Goal: Task Accomplishment & Management: Manage account settings

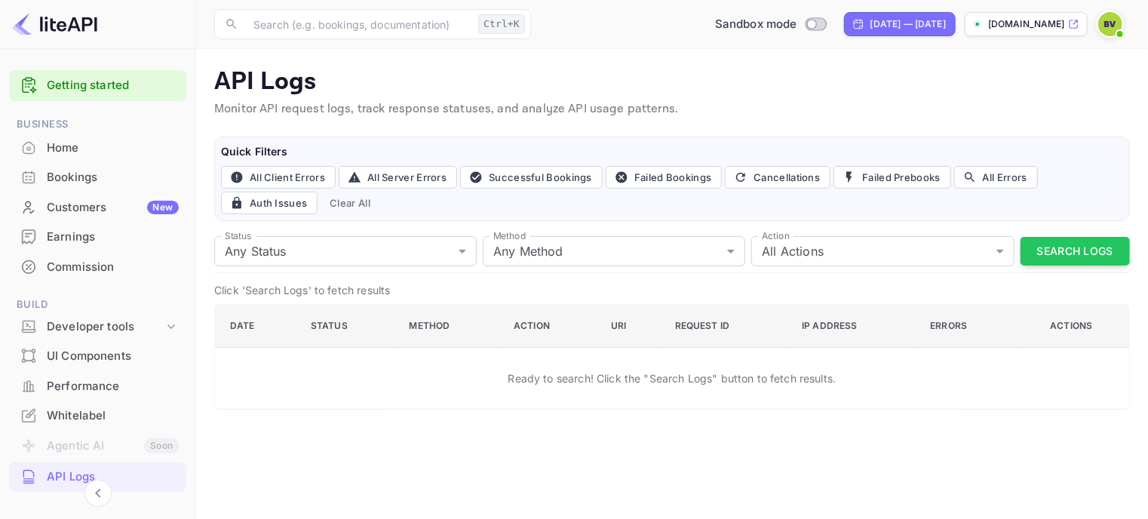
drag, startPoint x: 191, startPoint y: 316, endPoint x: 193, endPoint y: 375, distance: 58.9
click at [192, 437] on div "Getting started Business Home Bookings Customers New Earnings Commission Build …" at bounding box center [98, 279] width 196 height 461
click at [164, 324] on icon at bounding box center [171, 326] width 15 height 15
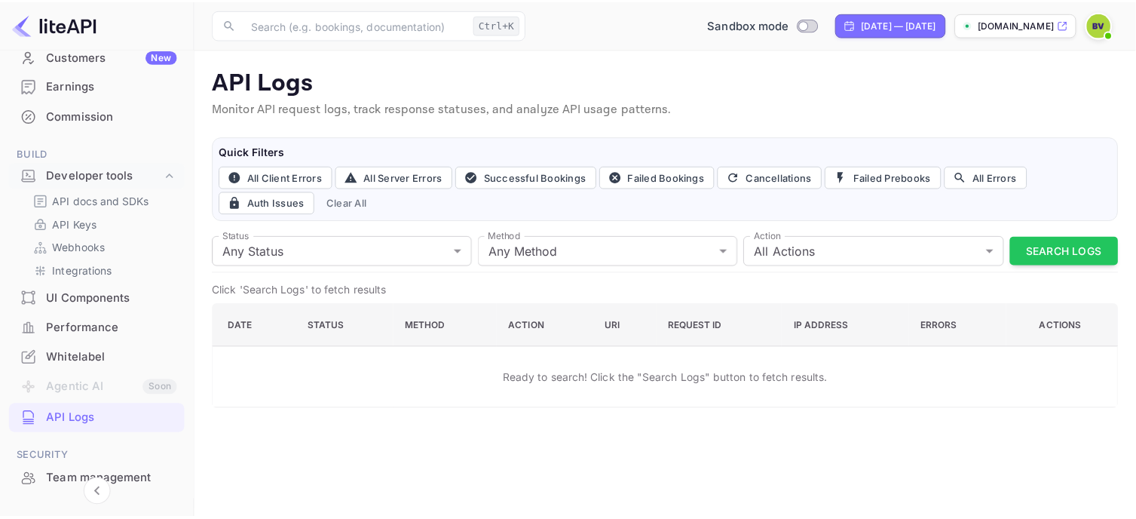
scroll to position [302, 0]
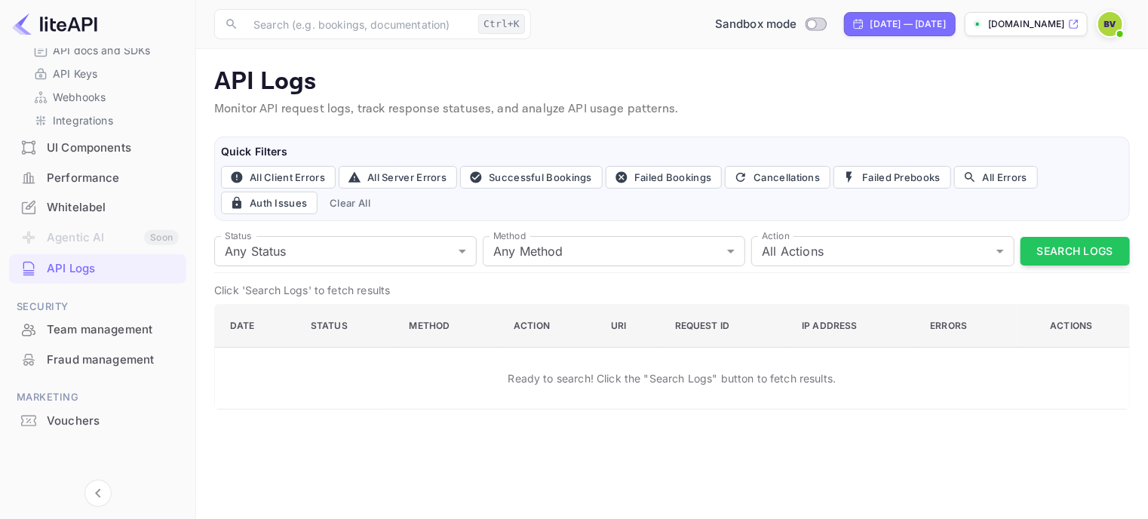
click at [63, 268] on div "API Logs" at bounding box center [113, 268] width 132 height 17
click at [82, 80] on p "API Keys" at bounding box center [75, 74] width 44 height 16
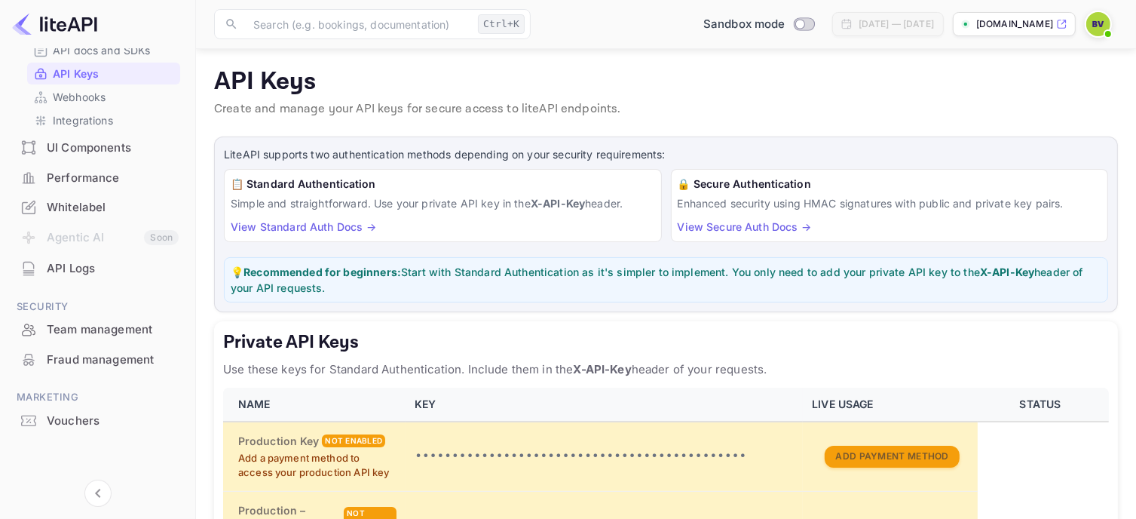
scroll to position [151, 0]
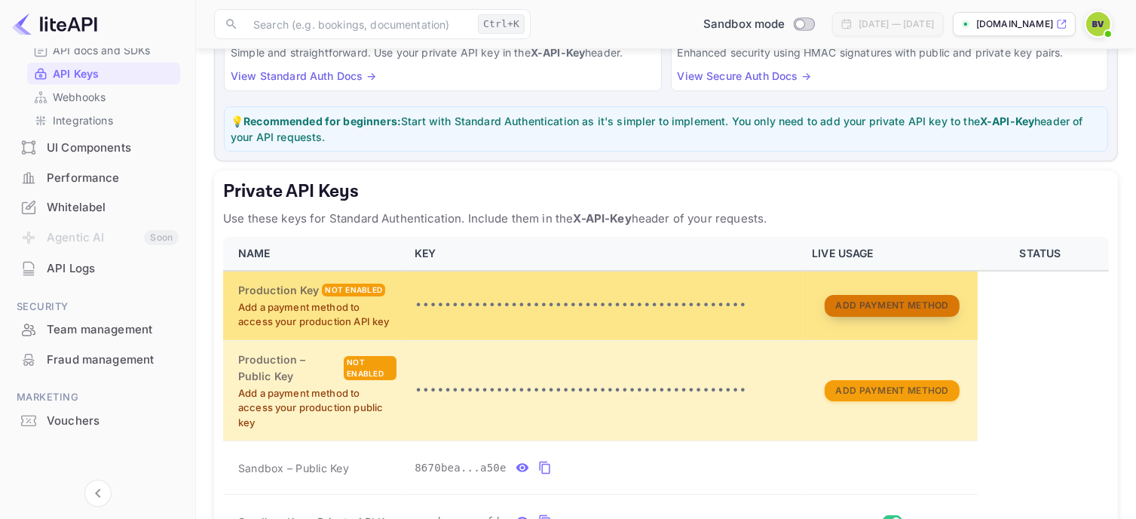
click at [887, 309] on button "Add Payment Method" at bounding box center [892, 306] width 134 height 22
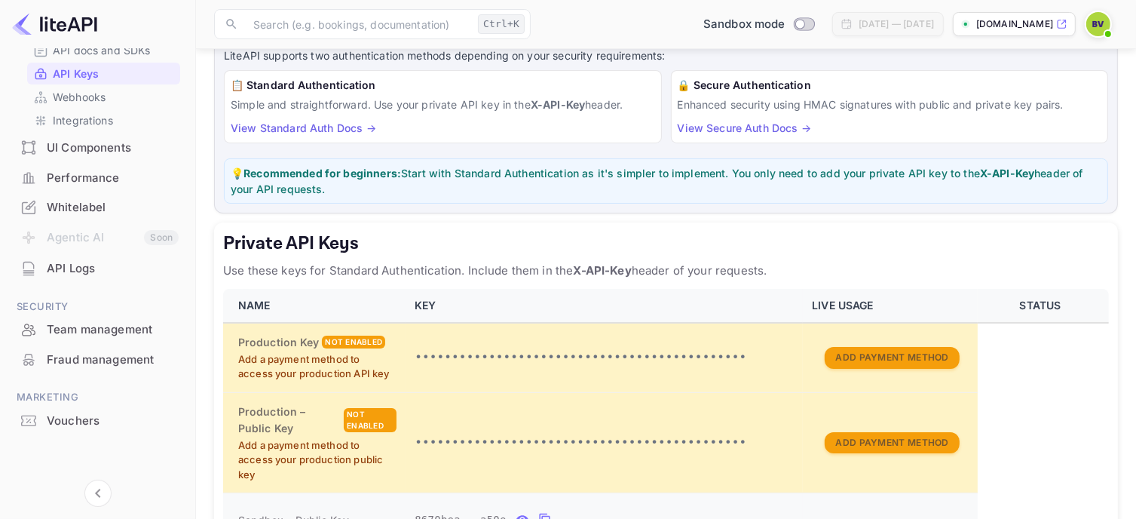
scroll to position [226, 0]
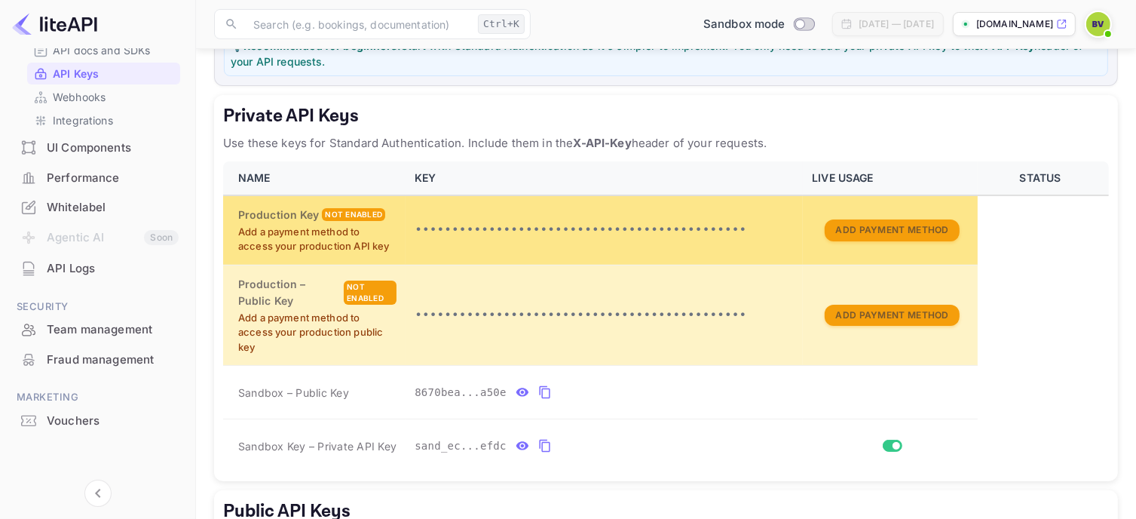
click at [710, 221] on p "•••••••••••••••••••••••••••••••••••••••••••••" at bounding box center [604, 230] width 379 height 18
click at [709, 229] on p "•••••••••••••••••••••••••••••••••••••••••••••" at bounding box center [604, 230] width 379 height 18
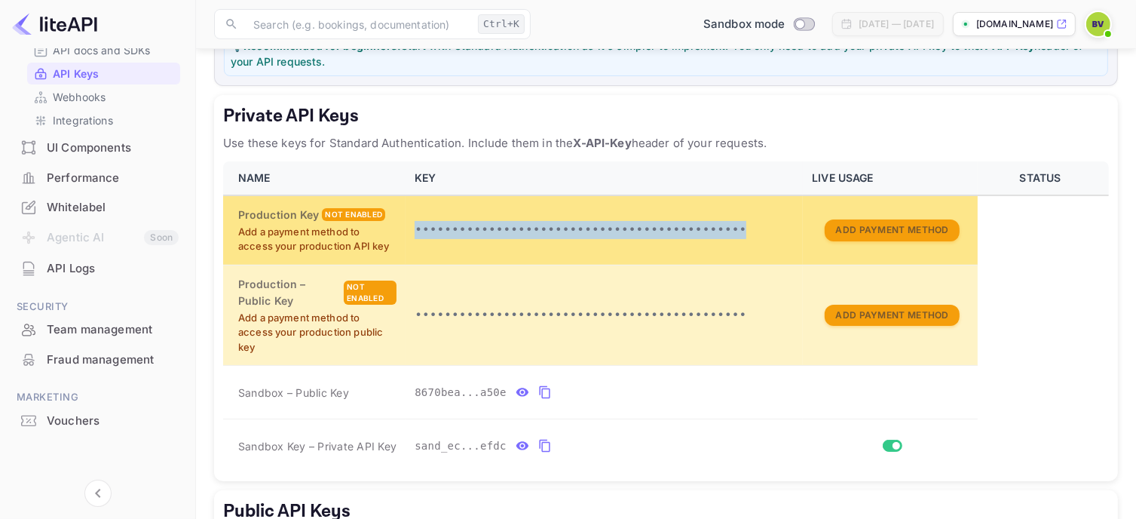
drag, startPoint x: 719, startPoint y: 225, endPoint x: 414, endPoint y: 219, distance: 305.4
click at [415, 221] on p "•••••••••••••••••••••••••••••••••••••••••••••" at bounding box center [604, 230] width 379 height 18
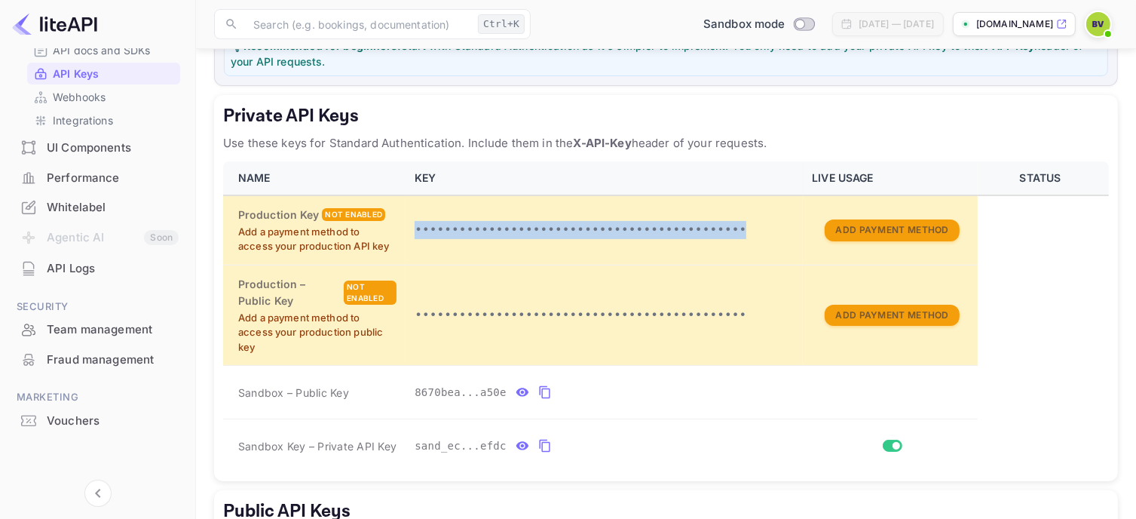
drag, startPoint x: 247, startPoint y: 144, endPoint x: 773, endPoint y: 138, distance: 525.6
click at [773, 138] on p "Use these keys for Standard Authentication. Include them in the X-API-Key heade…" at bounding box center [666, 143] width 886 height 18
click at [811, 129] on div "Private API Keys Use these keys for Standard Authentication. Include them in th…" at bounding box center [666, 288] width 904 height 386
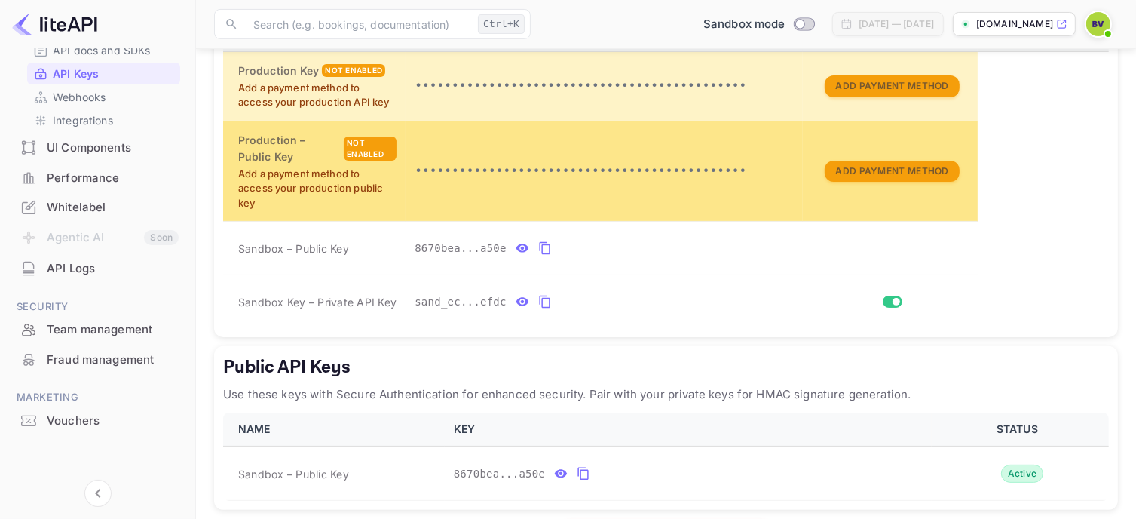
scroll to position [377, 0]
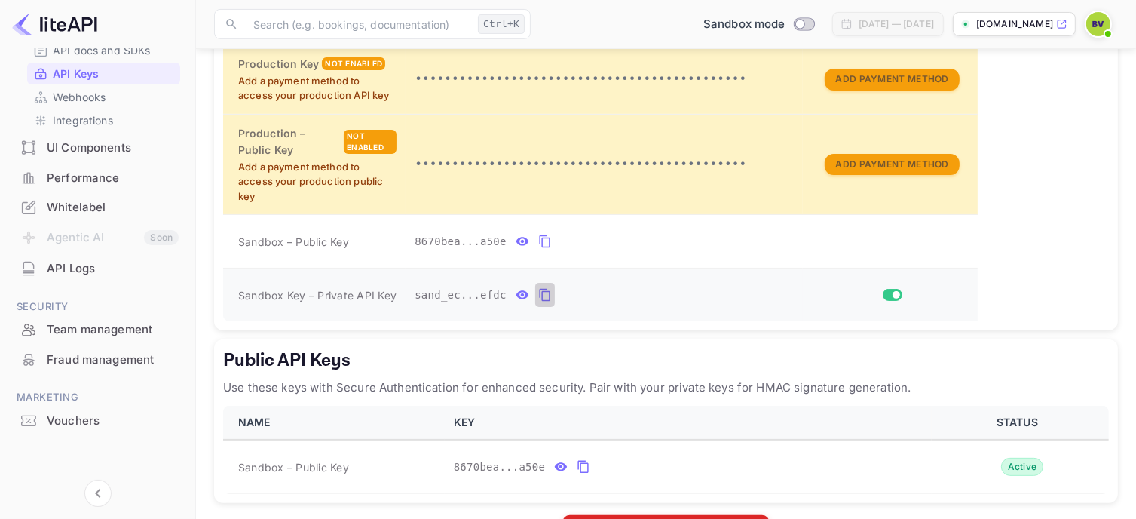
click at [538, 292] on icon "private api keys table" at bounding box center [545, 295] width 14 height 18
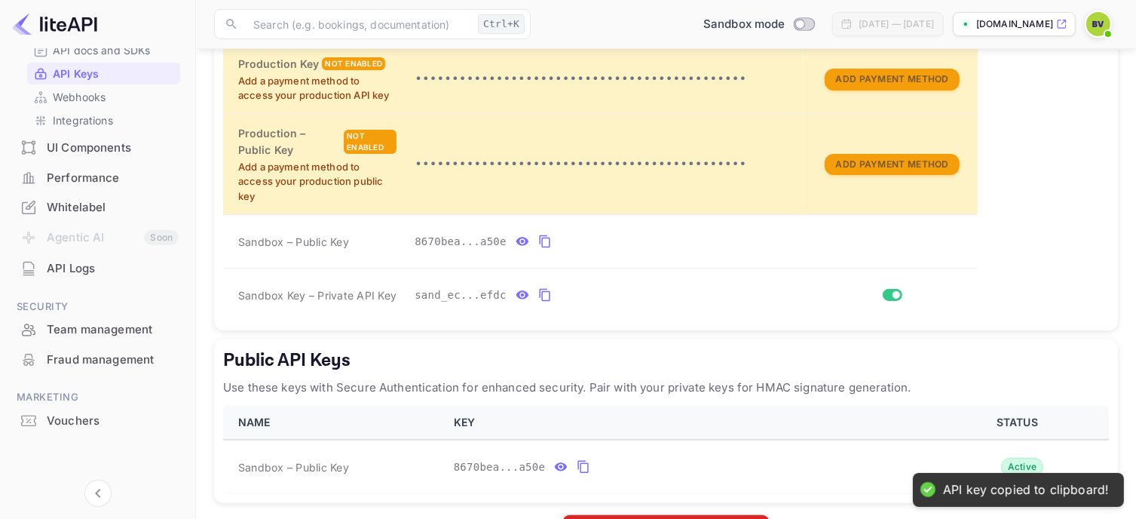
scroll to position [431, 0]
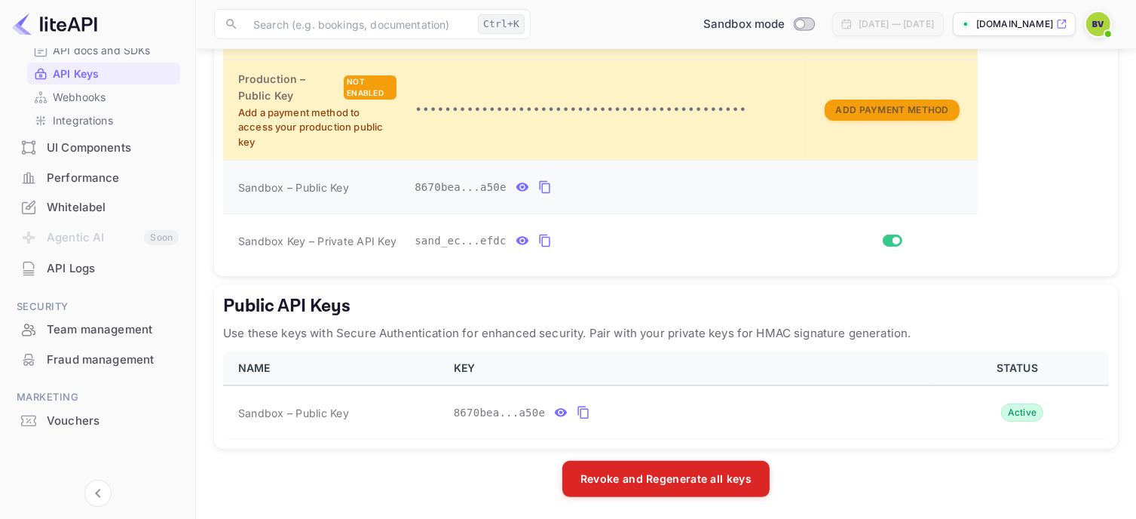
click at [538, 186] on icon "private api keys table" at bounding box center [545, 187] width 14 height 18
click at [538, 238] on icon "private api keys table" at bounding box center [545, 240] width 14 height 18
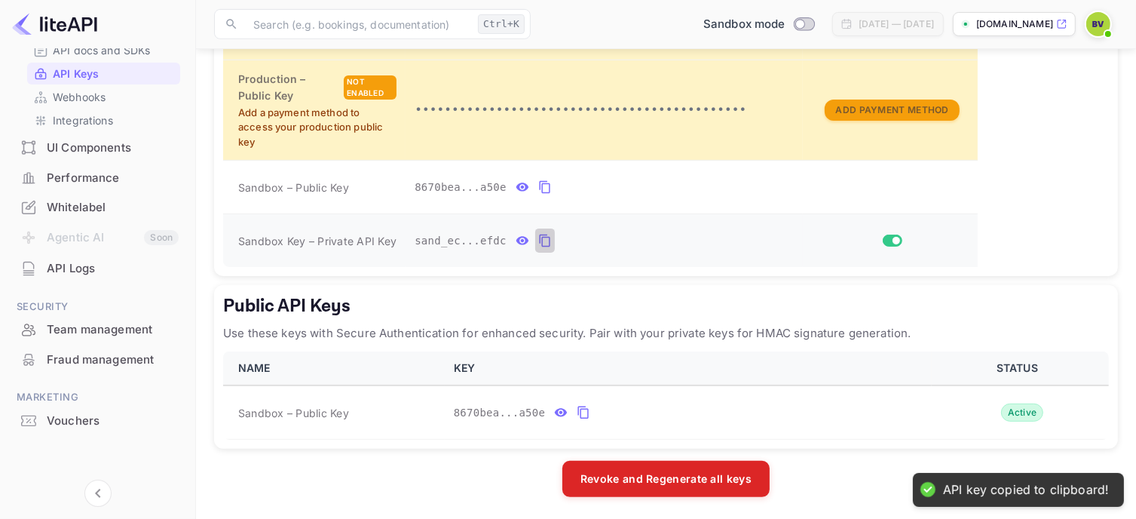
click at [538, 238] on icon "private api keys table" at bounding box center [545, 240] width 14 height 18
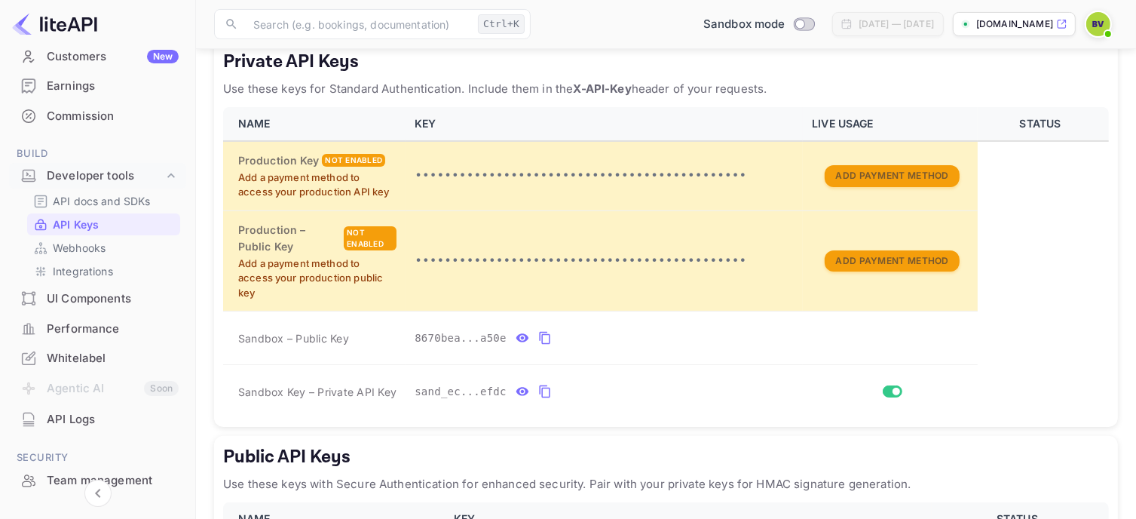
scroll to position [226, 0]
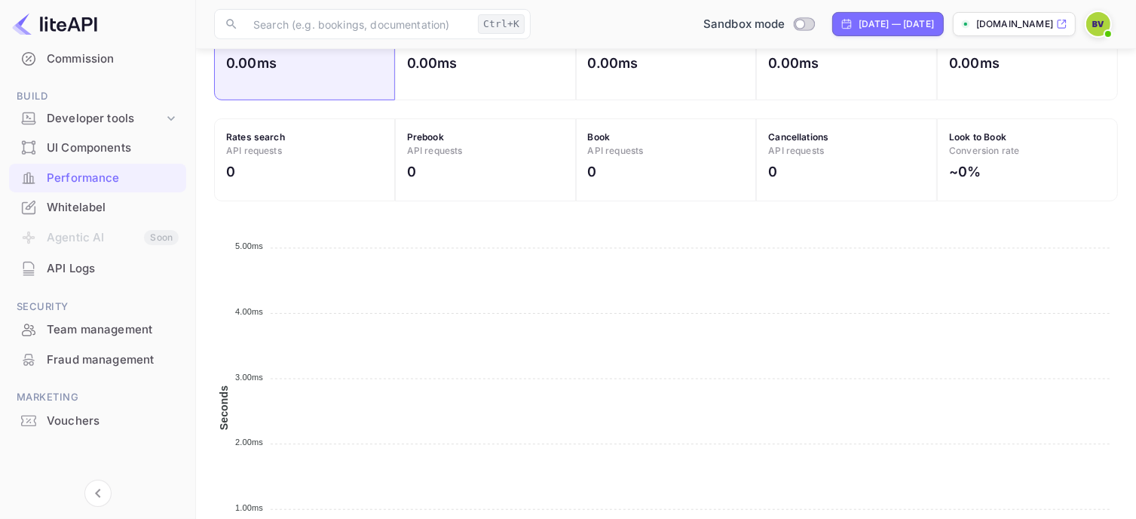
scroll to position [569, 0]
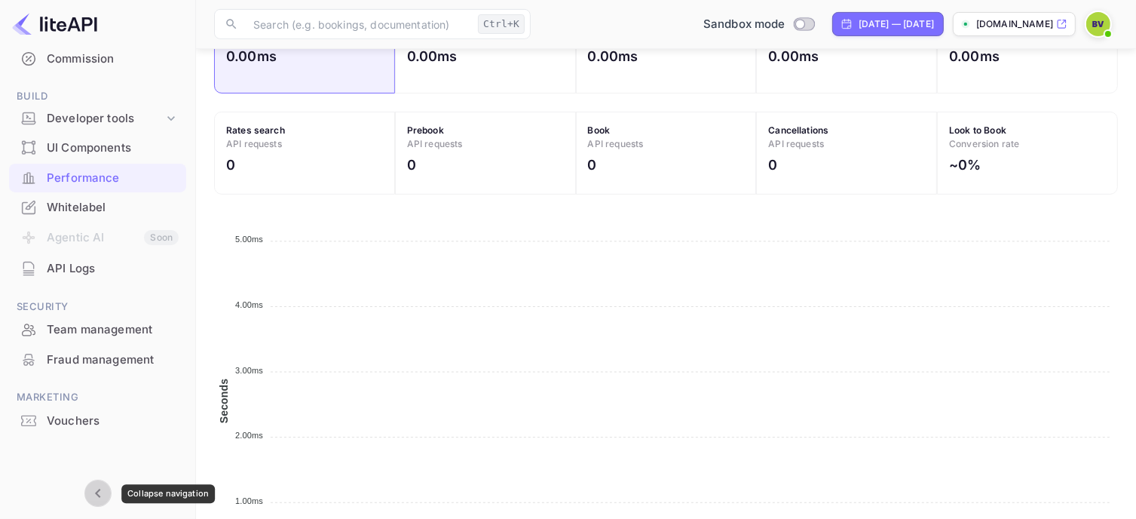
click at [97, 483] on button "Collapse navigation" at bounding box center [97, 493] width 27 height 27
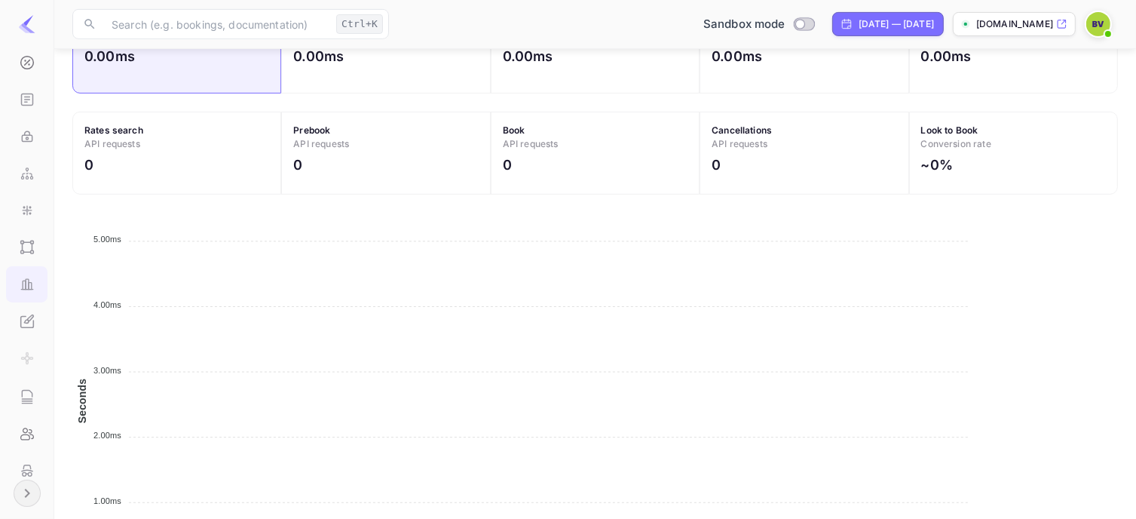
scroll to position [377, 1035]
click at [33, 497] on icon "Expand navigation" at bounding box center [27, 493] width 18 height 18
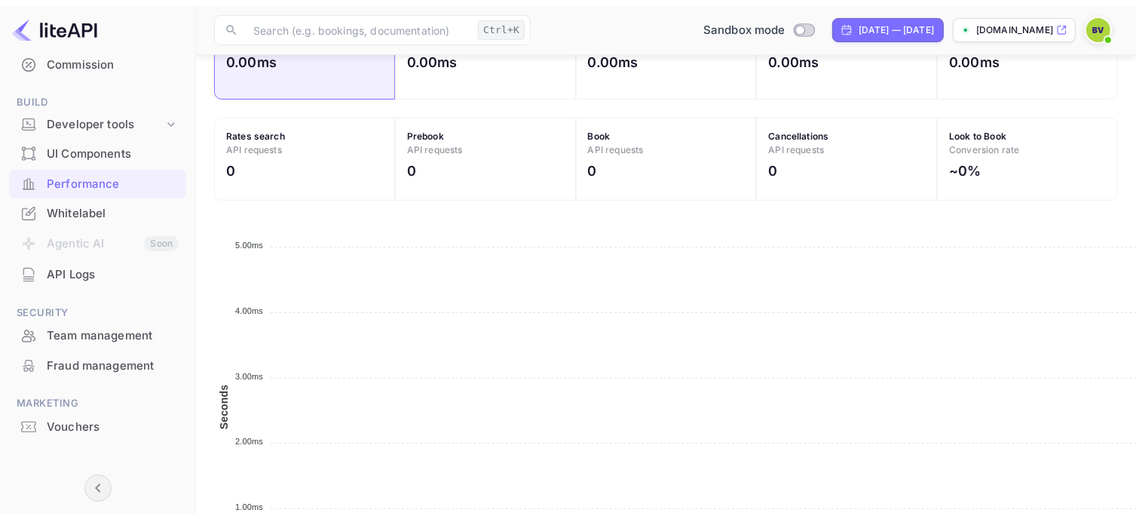
scroll to position [377, 893]
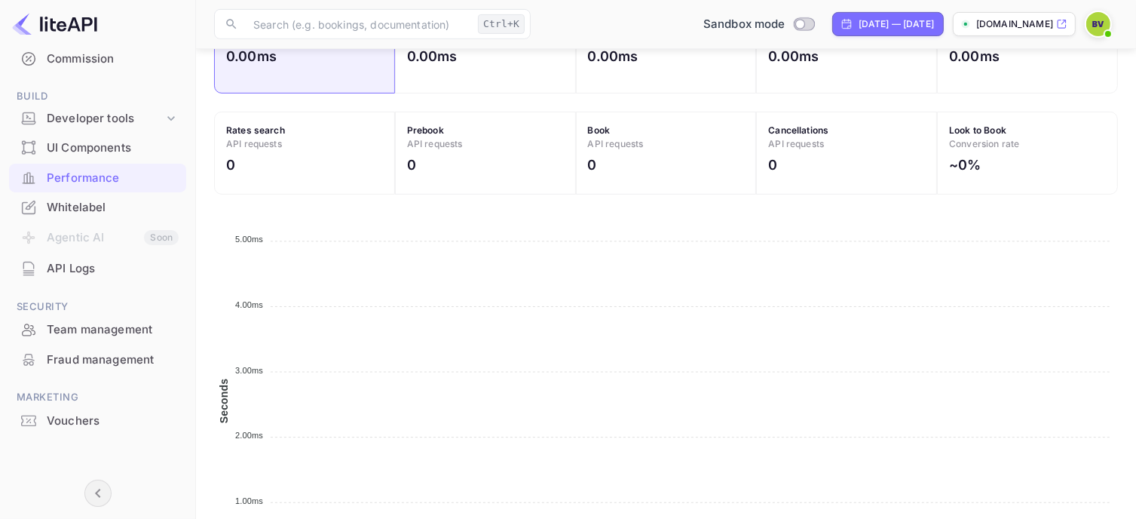
click at [56, 268] on div "API Logs" at bounding box center [113, 268] width 132 height 17
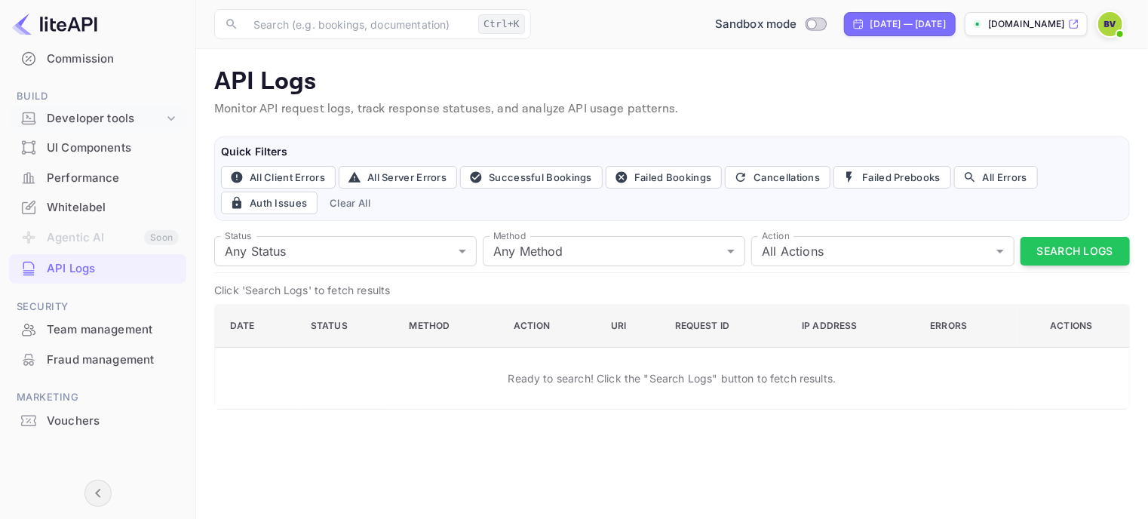
click at [166, 113] on icon at bounding box center [171, 118] width 15 height 15
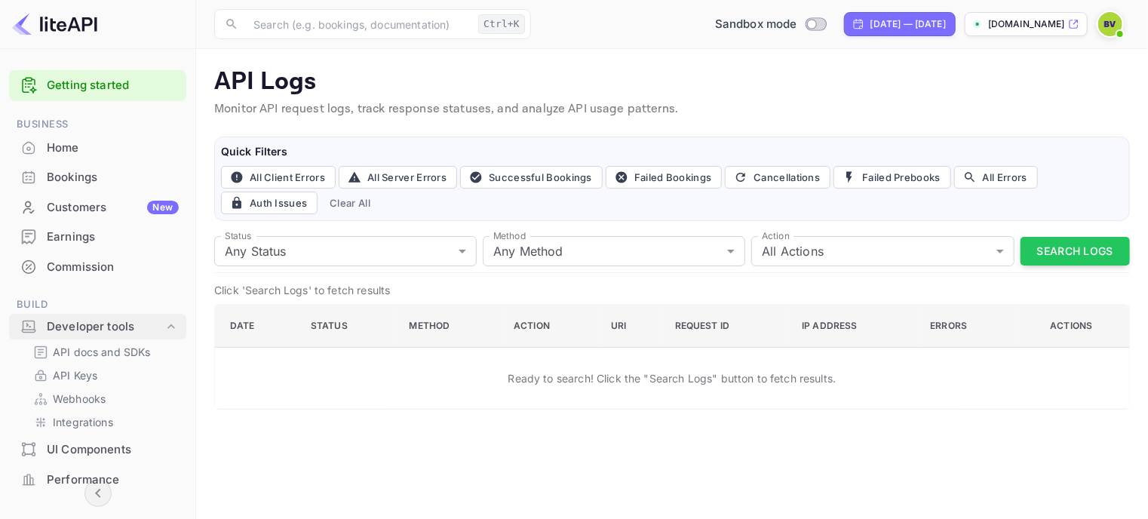
click at [168, 324] on icon at bounding box center [171, 325] width 8 height 5
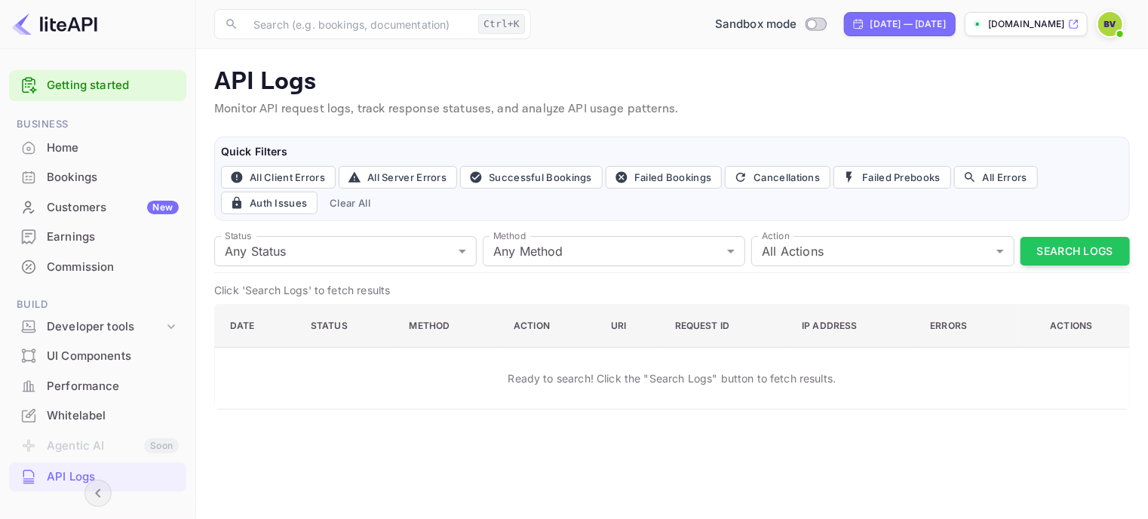
click at [1002, 26] on p "[DOMAIN_NAME]" at bounding box center [1026, 24] width 77 height 14
click at [1111, 27] on img at bounding box center [1110, 24] width 24 height 24
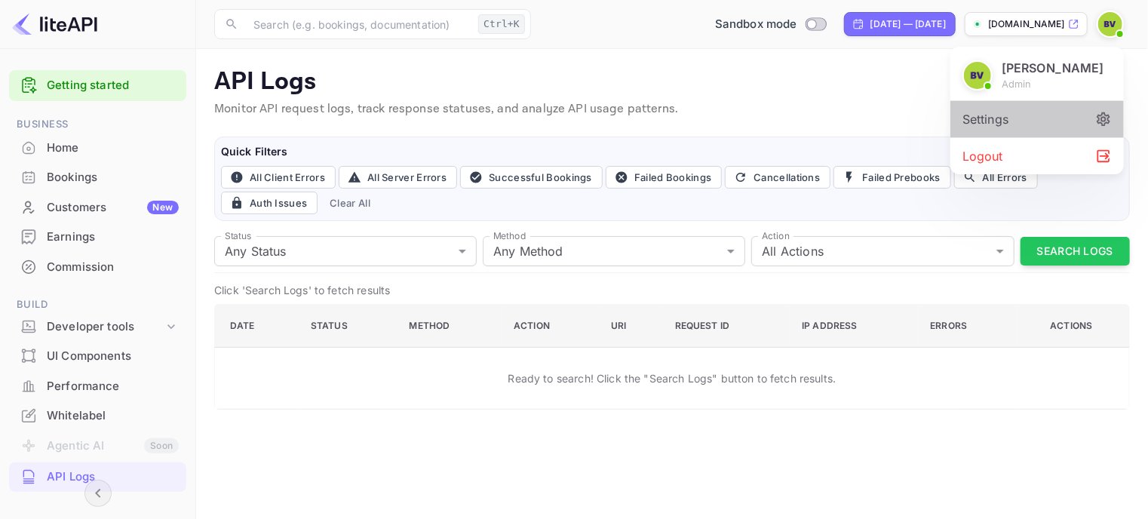
click at [1001, 121] on div "Settings" at bounding box center [1036, 119] width 173 height 36
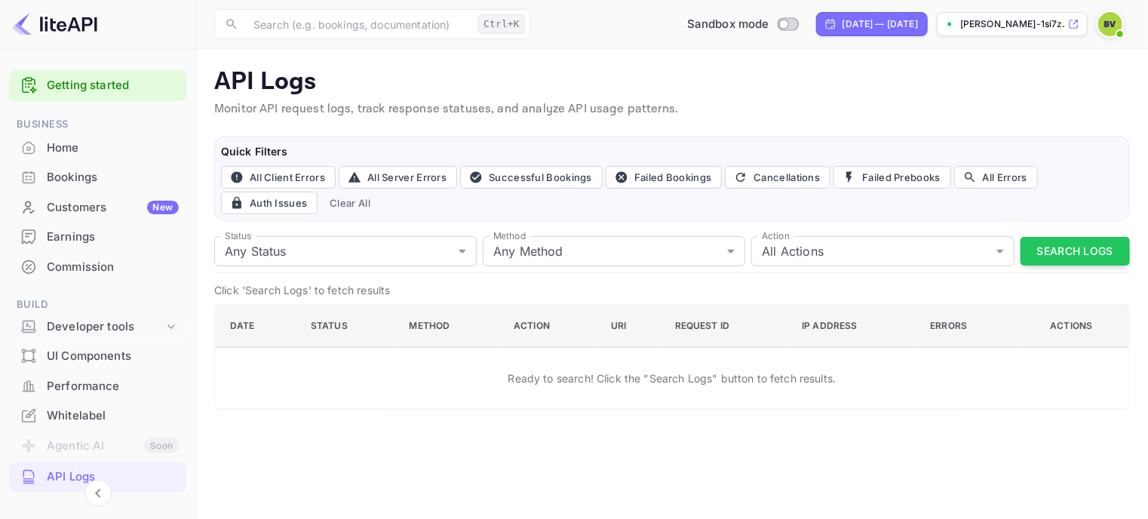
click at [168, 325] on icon at bounding box center [171, 326] width 15 height 15
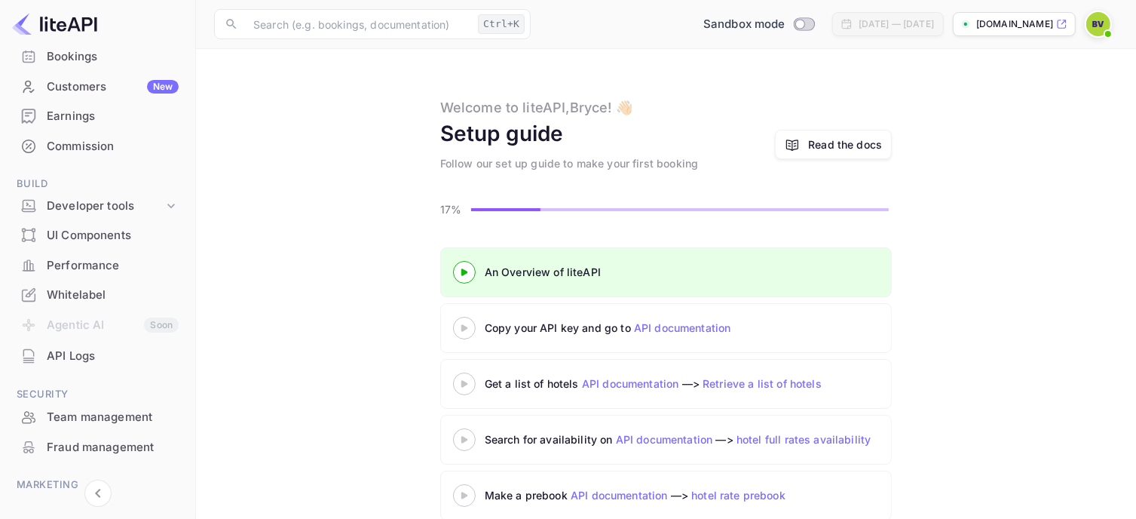
scroll to position [208, 0]
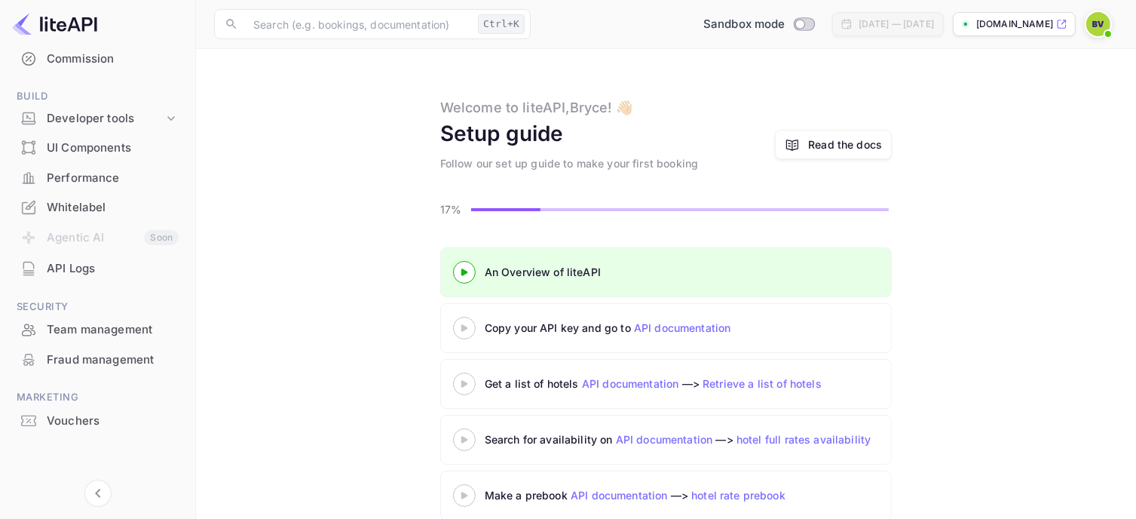
click at [72, 210] on div "Whitelabel" at bounding box center [113, 207] width 132 height 17
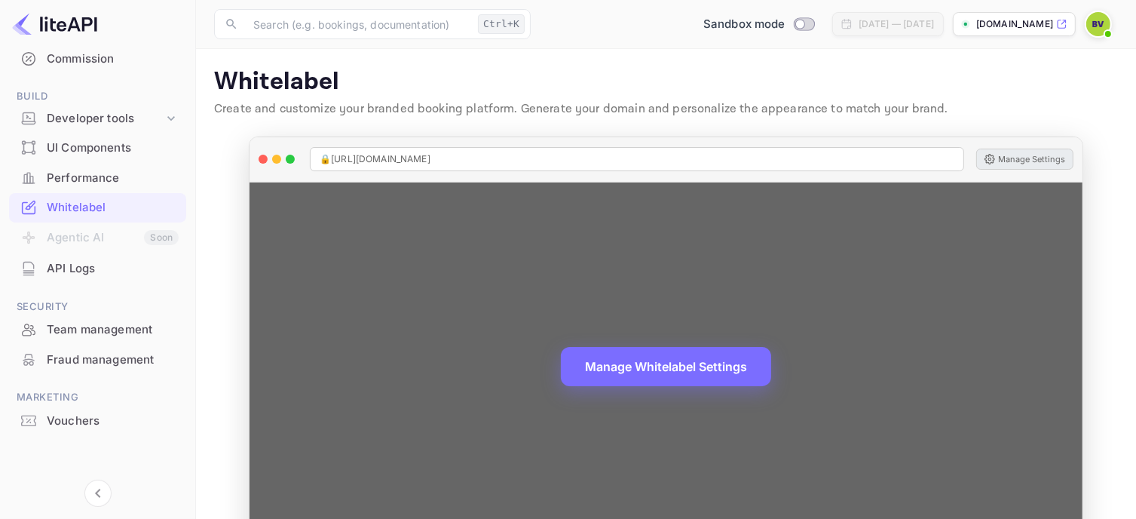
click at [1016, 165] on button "Manage Settings" at bounding box center [1024, 159] width 97 height 21
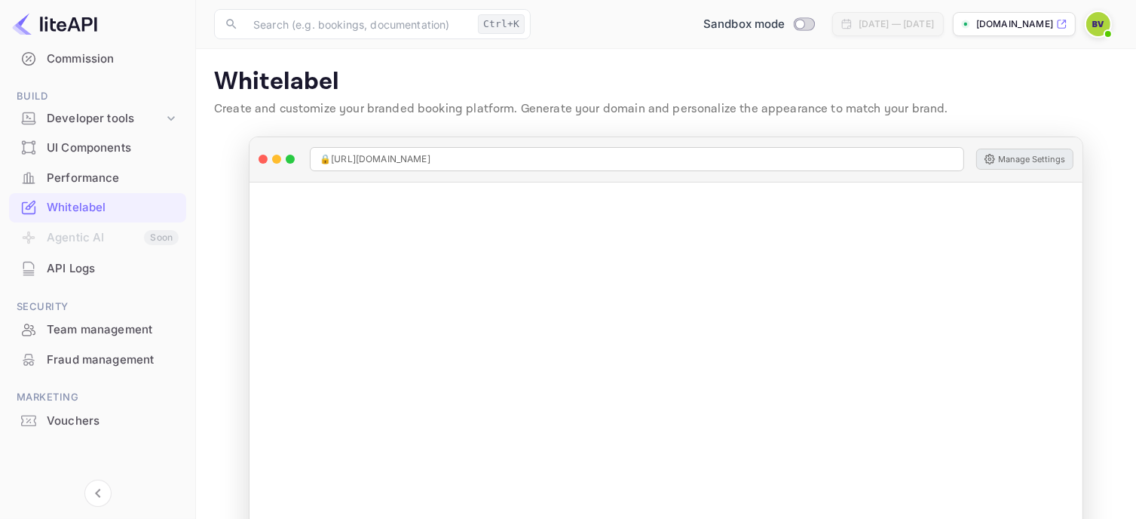
click at [81, 28] on img at bounding box center [54, 24] width 85 height 24
click at [97, 60] on div "Commission" at bounding box center [113, 59] width 132 height 17
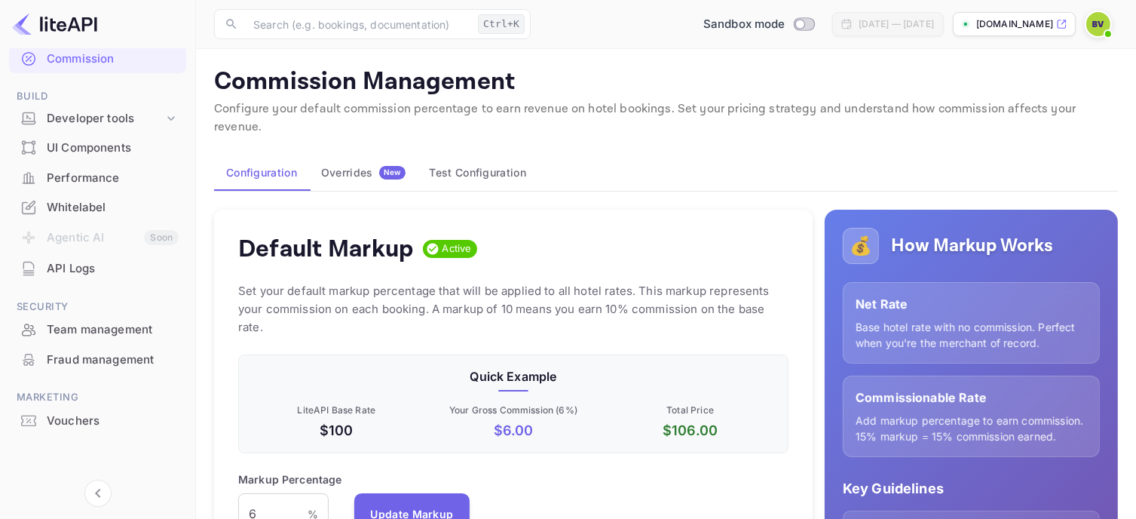
scroll to position [256, 538]
click at [169, 115] on icon at bounding box center [171, 118] width 15 height 15
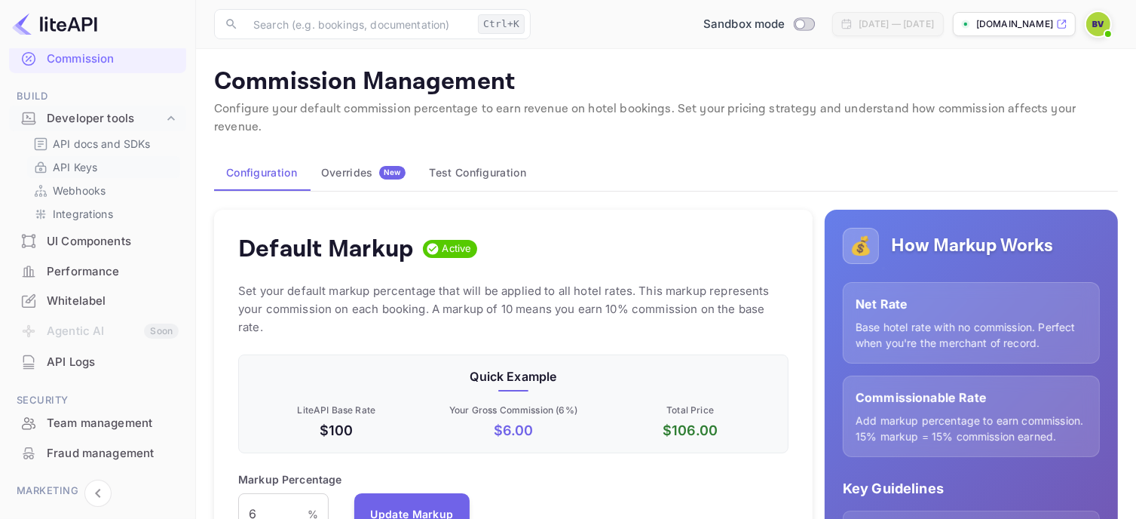
click at [82, 166] on p "API Keys" at bounding box center [75, 167] width 44 height 16
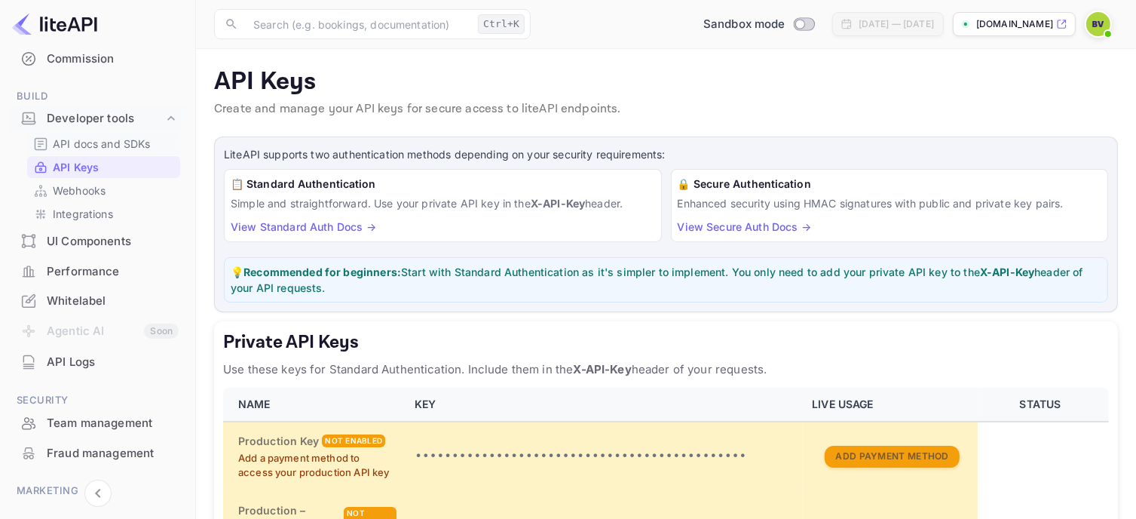
click at [98, 140] on p "API docs and SDKs" at bounding box center [102, 144] width 98 height 16
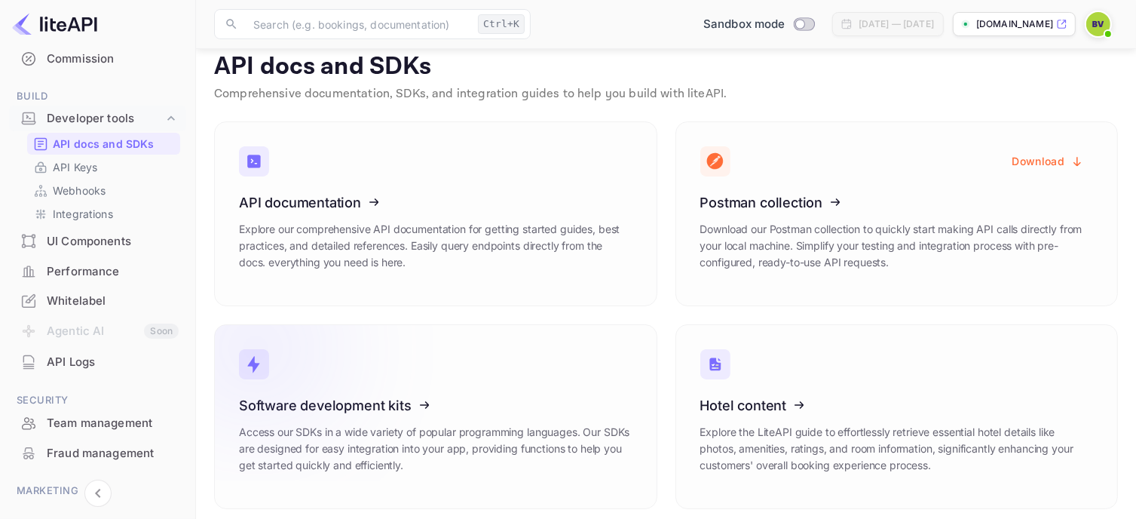
scroll to position [23, 0]
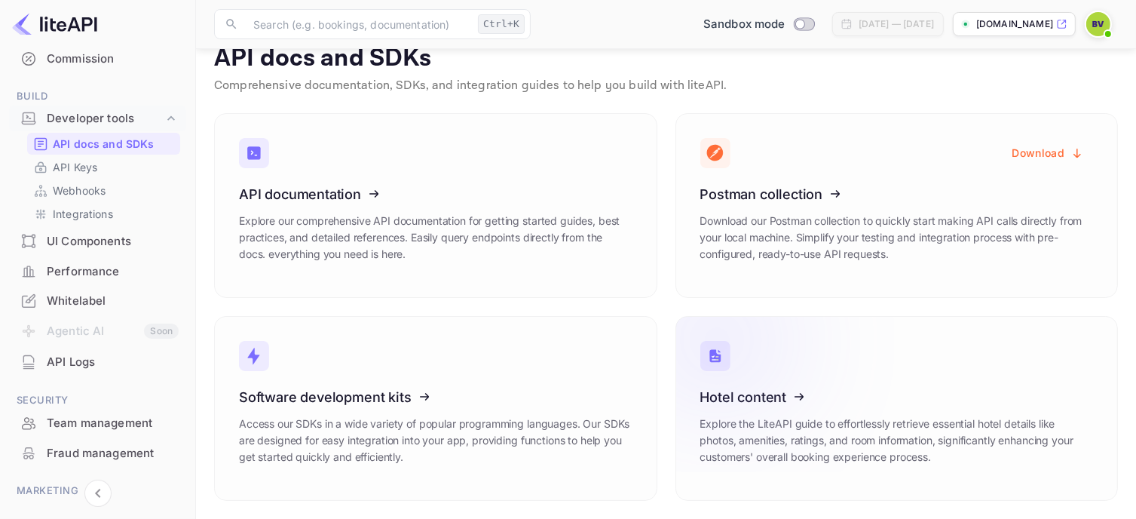
click at [751, 397] on icon at bounding box center [793, 394] width 235 height 155
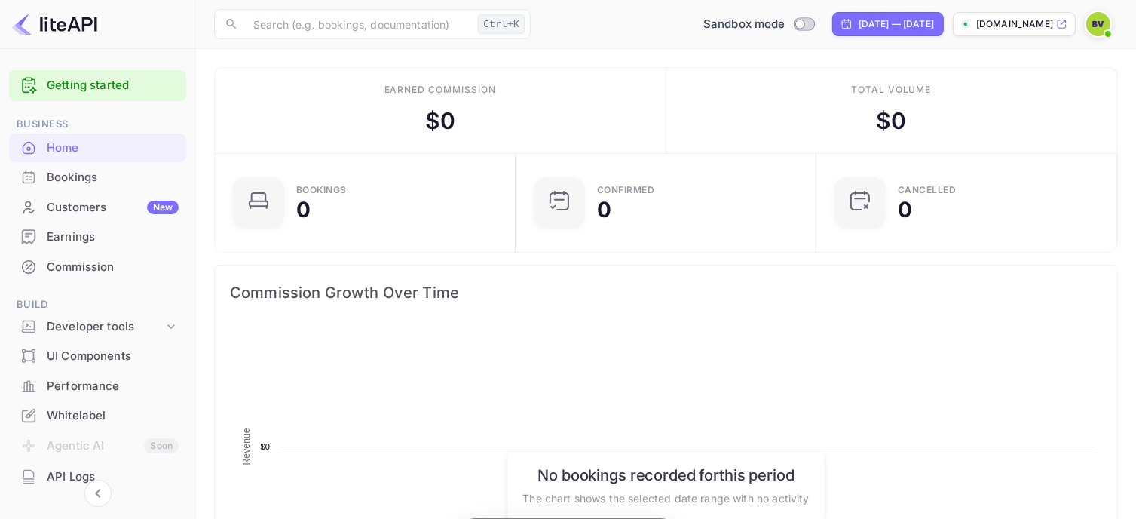
scroll to position [234, 281]
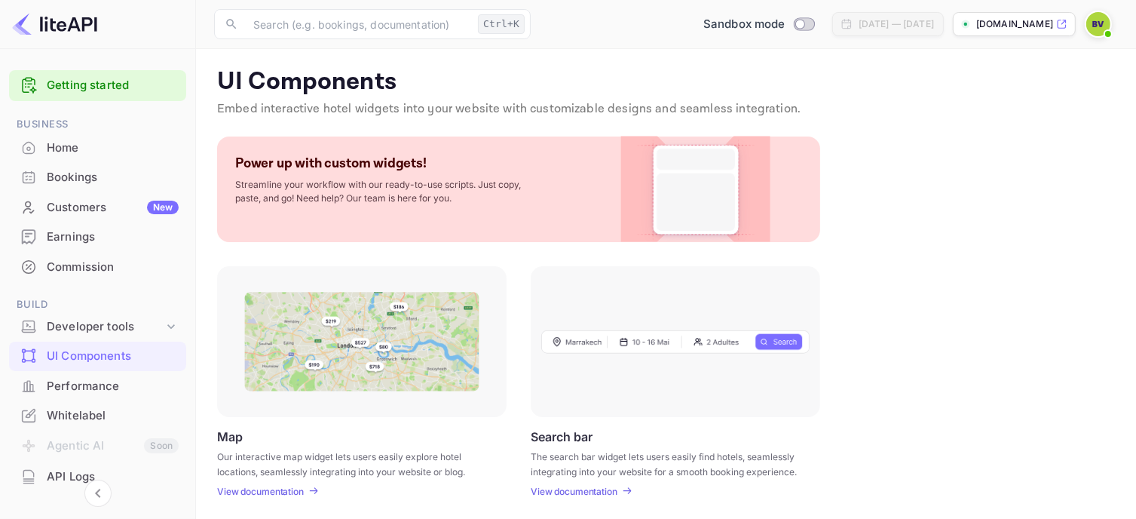
scroll to position [302, 0]
